Goal: Task Accomplishment & Management: Complete application form

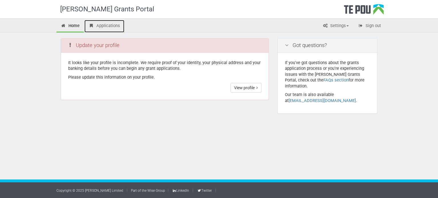
click at [113, 24] on link "Applications" at bounding box center [104, 26] width 40 height 13
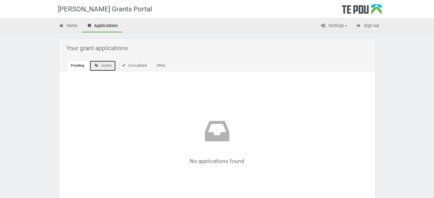
click at [104, 67] on link "Active" at bounding box center [103, 65] width 27 height 11
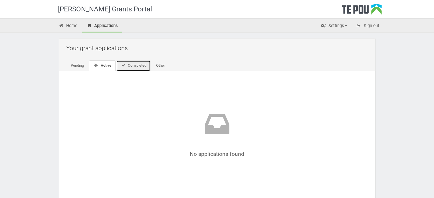
click at [140, 66] on link "Completed" at bounding box center [133, 65] width 35 height 11
click at [160, 65] on link "Other" at bounding box center [159, 65] width 18 height 11
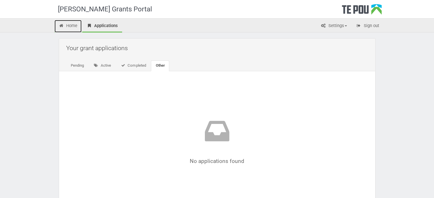
click at [64, 27] on icon at bounding box center [61, 26] width 5 height 4
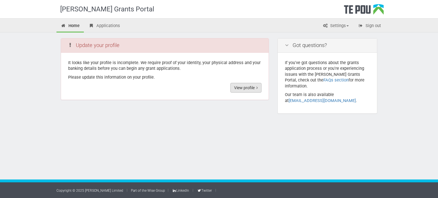
click at [241, 86] on link "View profile" at bounding box center [245, 88] width 31 height 10
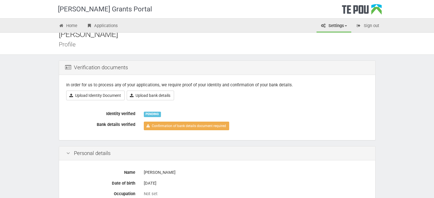
scroll to position [11, 0]
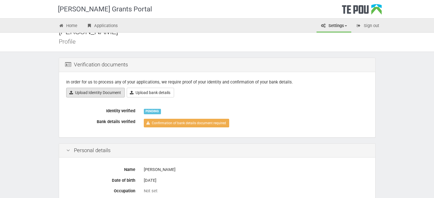
click at [100, 94] on link "Upload Identity Document" at bounding box center [95, 93] width 58 height 10
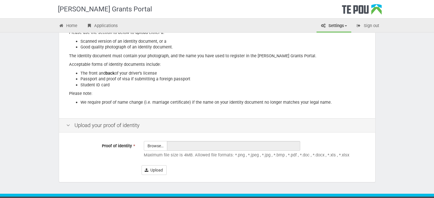
scroll to position [73, 0]
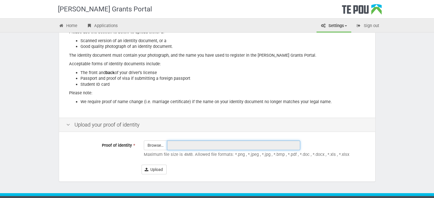
click at [173, 150] on input "text" at bounding box center [233, 146] width 133 height 10
click at [189, 146] on input "text" at bounding box center [233, 146] width 133 height 10
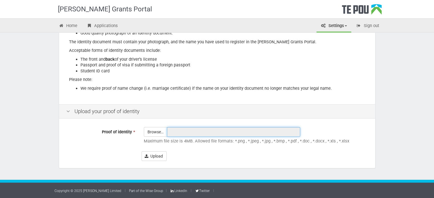
scroll to position [86, 0]
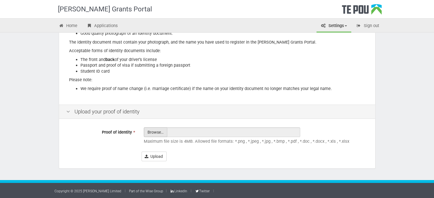
click at [153, 132] on input "Proof of identity *" at bounding box center [155, 148] width 23 height 41
type input "C:\fakepath\Drivers Front.PNG"
type input "Drivers Front.PNG"
click at [155, 133] on input "Proof of identity *" at bounding box center [155, 148] width 23 height 41
type input "C:\fakepath\Drivers Back.jpg"
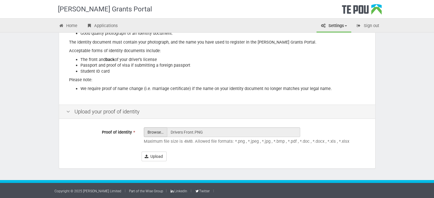
type input "Drivers Back.jpg"
click at [154, 133] on input "Proof of identity *" at bounding box center [155, 148] width 23 height 41
type input "C:\fakepath\Drivers Front.PNG"
type input "Drivers Front.PNG"
click at [162, 156] on button "Upload" at bounding box center [153, 157] width 25 height 10
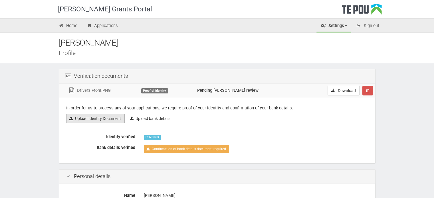
click at [113, 117] on link "Upload Identity Document" at bounding box center [95, 119] width 58 height 10
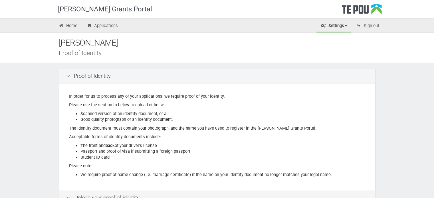
scroll to position [116, 0]
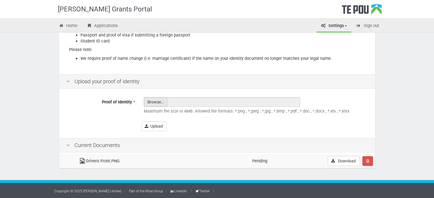
click at [153, 102] on input "Proof of identity *" at bounding box center [155, 118] width 23 height 41
type input "C:\fakepath\Drivers Back.jpg"
type input "Drivers Back.jpg"
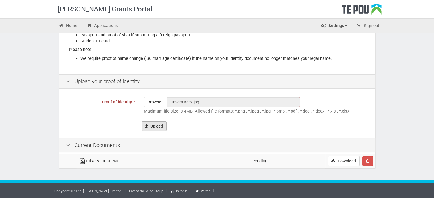
click at [154, 122] on button "Upload" at bounding box center [153, 126] width 25 height 10
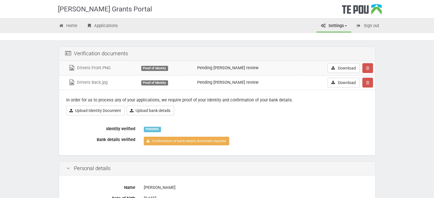
scroll to position [23, 0]
click at [155, 109] on link "Upload bank details" at bounding box center [150, 111] width 47 height 10
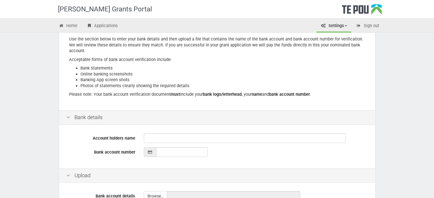
scroll to position [66, 0]
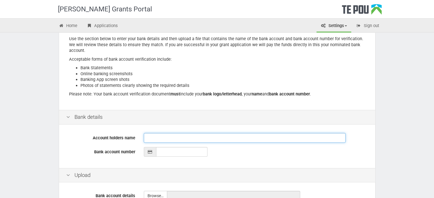
click at [156, 135] on input "Account holders name" at bounding box center [245, 138] width 202 height 10
type input "[PERSON_NAME]"
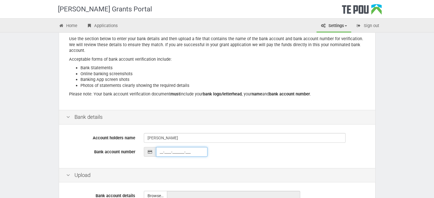
click at [172, 155] on input "__-____-_______-___" at bounding box center [181, 152] width 51 height 10
type input "03-1905-0723654-000"
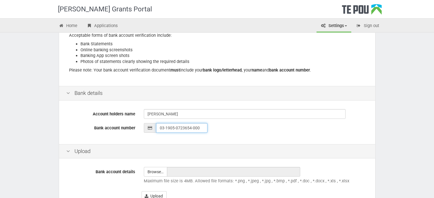
scroll to position [130, 0]
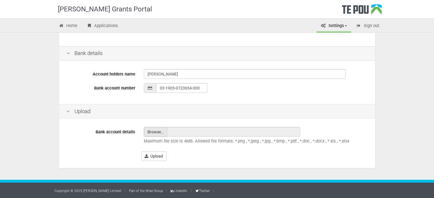
click at [160, 133] on input "file" at bounding box center [155, 131] width 23 height 9
type input "C:\fakepath\16161990 YouChoose Monthly Statement.pdf"
type input "16161990 YouChoose Monthly Statement.pdf"
click at [240, 106] on div "Upload" at bounding box center [217, 111] width 316 height 15
click at [156, 156] on button "Upload" at bounding box center [153, 156] width 25 height 10
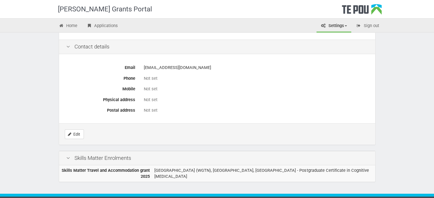
scroll to position [297, 0]
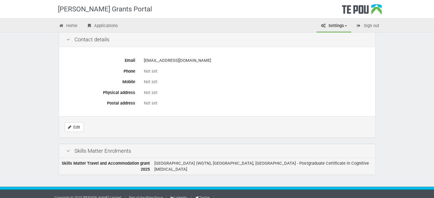
click at [184, 164] on td "University of Otago (WGTN), Newtown, Wellington - Postgraduate Certificate in C…" at bounding box center [263, 166] width 223 height 17
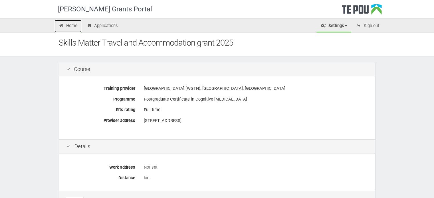
click at [72, 27] on link "Home" at bounding box center [67, 26] width 27 height 13
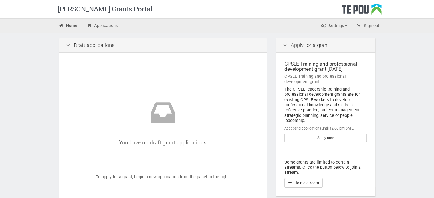
scroll to position [21, 0]
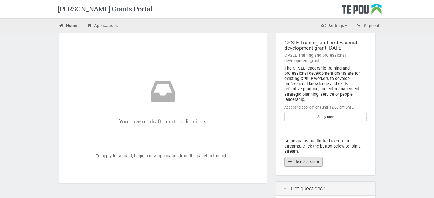
click at [310, 157] on button "Join a stream" at bounding box center [303, 162] width 38 height 10
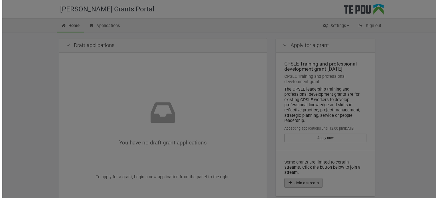
scroll to position [0, 0]
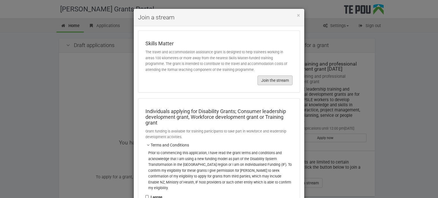
click at [273, 81] on button "Join the stream" at bounding box center [274, 81] width 35 height 10
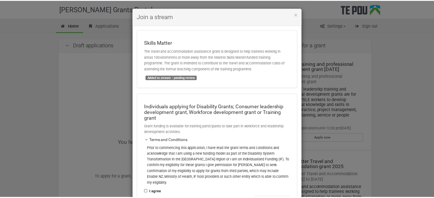
scroll to position [1, 0]
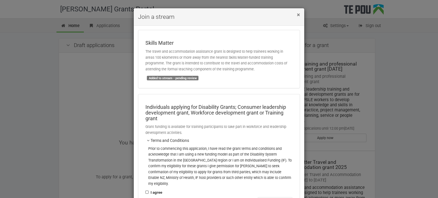
click at [297, 14] on span "×" at bounding box center [298, 14] width 3 height 7
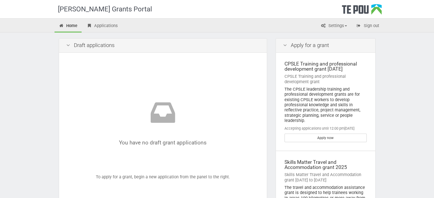
scroll to position [67, 0]
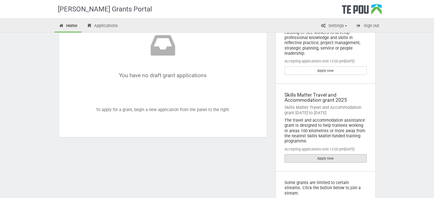
click at [320, 158] on link "Apply now" at bounding box center [325, 158] width 82 height 9
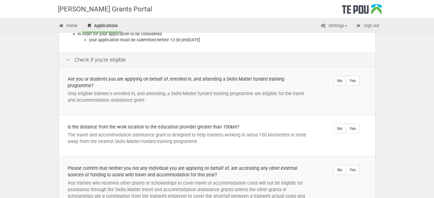
scroll to position [121, 0]
click at [356, 81] on label "Yes" at bounding box center [353, 80] width 14 height 10
radio input "true"
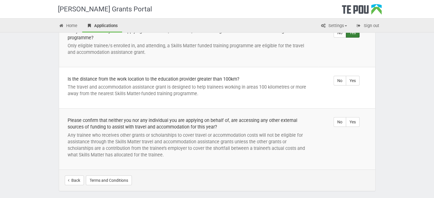
scroll to position [169, 0]
click at [356, 80] on label "Yes" at bounding box center [353, 80] width 14 height 10
radio input "true"
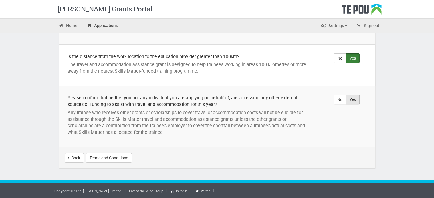
click at [354, 99] on label "Yes" at bounding box center [353, 100] width 14 height 10
radio input "true"
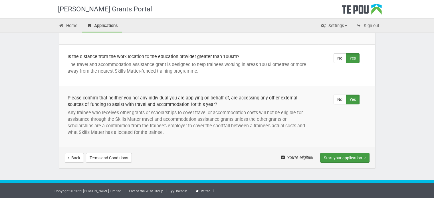
click at [337, 158] on button "Start your application" at bounding box center [344, 158] width 49 height 10
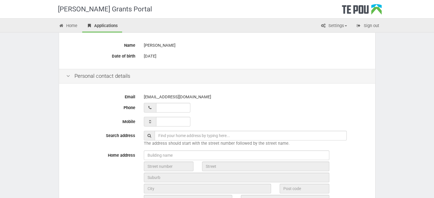
scroll to position [96, 0]
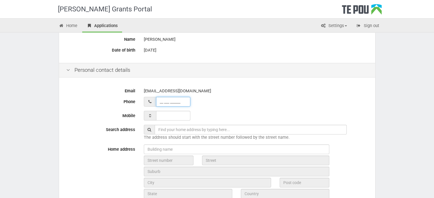
click at [169, 101] on input "__ ___ ______" at bounding box center [173, 102] width 34 height 10
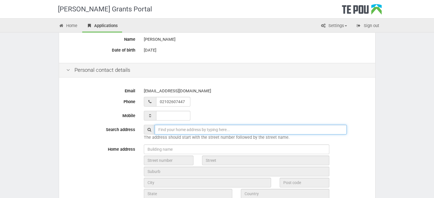
type input "02 102 607447"
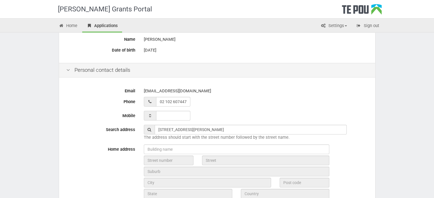
click at [239, 91] on div "georgecryer123@gmail.com" at bounding box center [256, 91] width 224 height 10
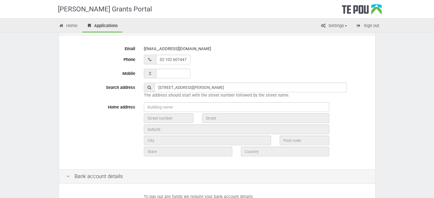
scroll to position [153, 0]
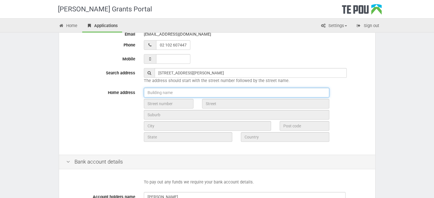
click at [179, 95] on input "text" at bounding box center [236, 93] width 185 height 10
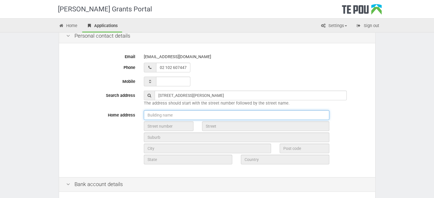
scroll to position [130, 0]
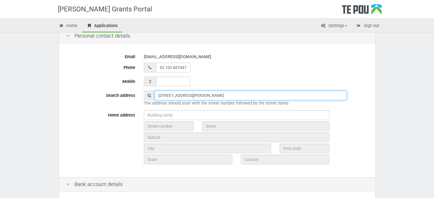
click at [195, 93] on input "20B Roberton Road" at bounding box center [251, 96] width 192 height 10
click at [192, 94] on input "20B Roberton Road" at bounding box center [251, 96] width 192 height 10
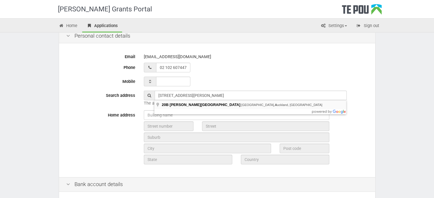
type input "20B Roberton Road, Avondale, Auckland, New Zealand"
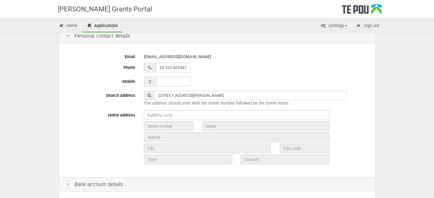
type input "20B"
type input "Roberton Road"
type input "Auckland"
type input "1026"
type input "Auckland"
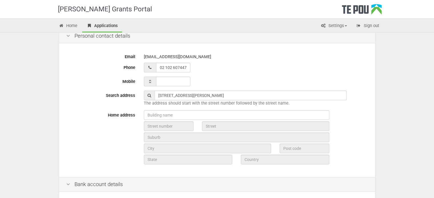
type input "New Zealand"
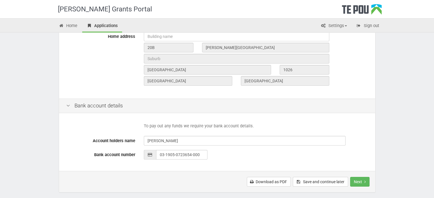
scroll to position [251, 0]
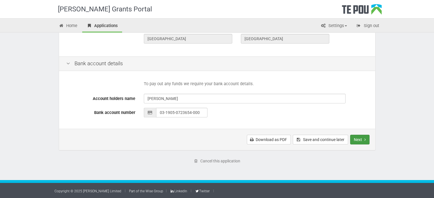
click at [363, 139] on button "Next" at bounding box center [359, 140] width 19 height 10
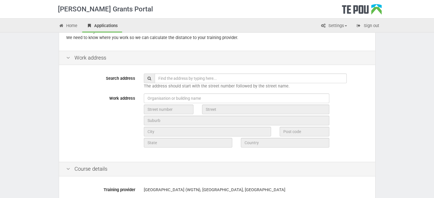
scroll to position [57, 0]
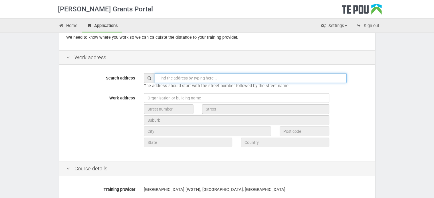
click at [173, 77] on input "text" at bounding box center [251, 78] width 192 height 10
type input "C"
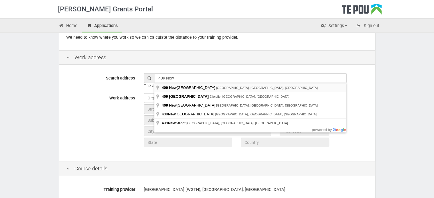
type input "409 New North Road, Kingsland, Auckland, New Zealand"
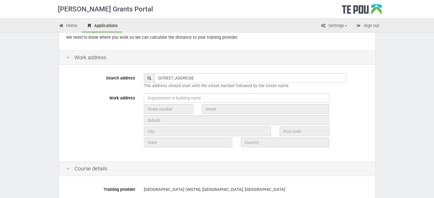
type input "409"
type input "New North Road"
type input "Auckland"
type input "1021"
type input "Auckland"
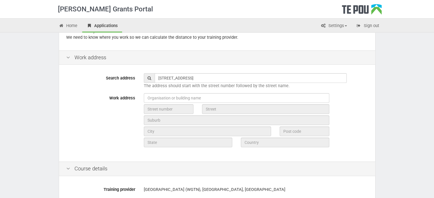
type input "New Zealand"
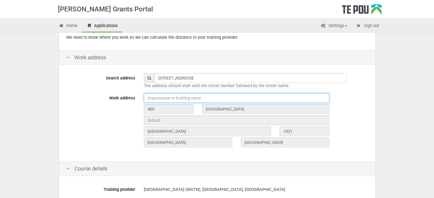
click at [181, 100] on input "text" at bounding box center [236, 98] width 185 height 10
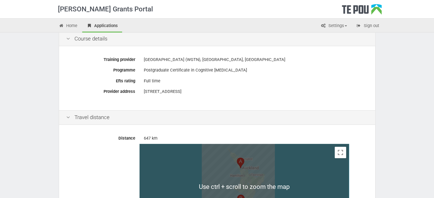
scroll to position [292, 0]
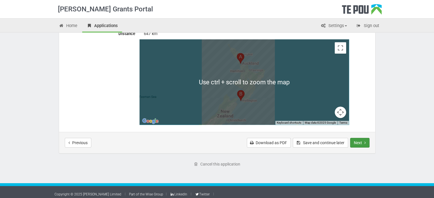
type input "Community Alcohol and Drugs Services Altered High Te Whatu Ora"
click at [358, 143] on button "Next" at bounding box center [359, 143] width 19 height 10
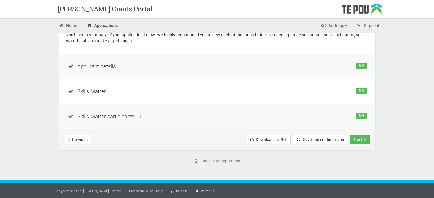
scroll to position [38, 0]
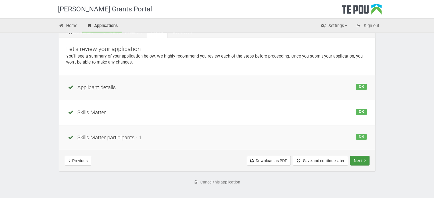
click at [359, 159] on button "Next" at bounding box center [359, 161] width 19 height 10
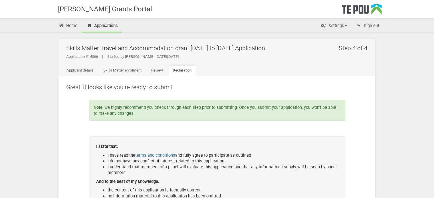
scroll to position [59, 0]
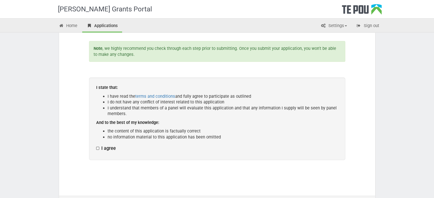
click at [97, 148] on label "I agree" at bounding box center [106, 149] width 20 height 6
click at [96, 146] on input "I agree" at bounding box center [96, 145] width 0 height 0
checkbox input "true"
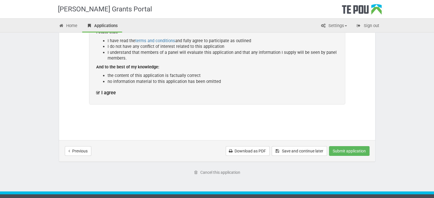
scroll to position [117, 0]
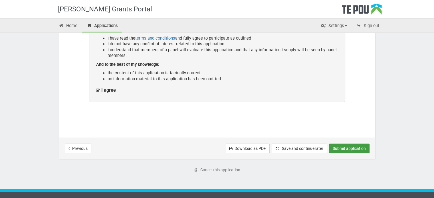
click at [345, 147] on button "Submit application" at bounding box center [349, 149] width 40 height 10
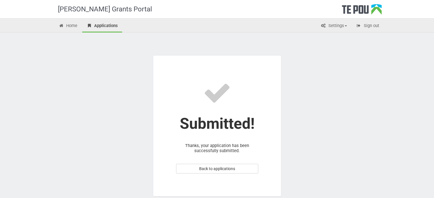
scroll to position [28, 0]
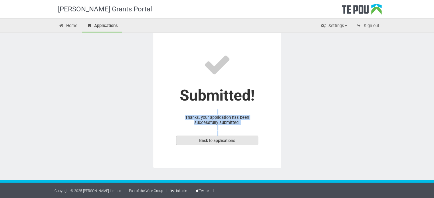
drag, startPoint x: 250, startPoint y: 113, endPoint x: 230, endPoint y: 142, distance: 36.1
click at [230, 142] on section "Submitted! Thanks, your application has been successfully submitted. Back to ap…" at bounding box center [217, 97] width 128 height 141
click at [230, 122] on section "Submitted! Thanks, your application has been successfully submitted. Back to ap…" at bounding box center [217, 97] width 128 height 141
click at [220, 139] on link "Back to applications" at bounding box center [217, 141] width 82 height 10
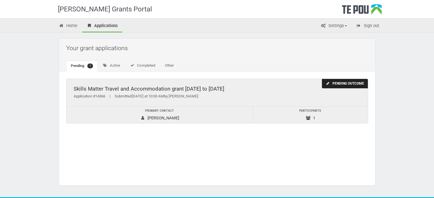
click at [165, 115] on td "Primary contact [PERSON_NAME]" at bounding box center [159, 115] width 186 height 17
